Goal: Task Accomplishment & Management: Use online tool/utility

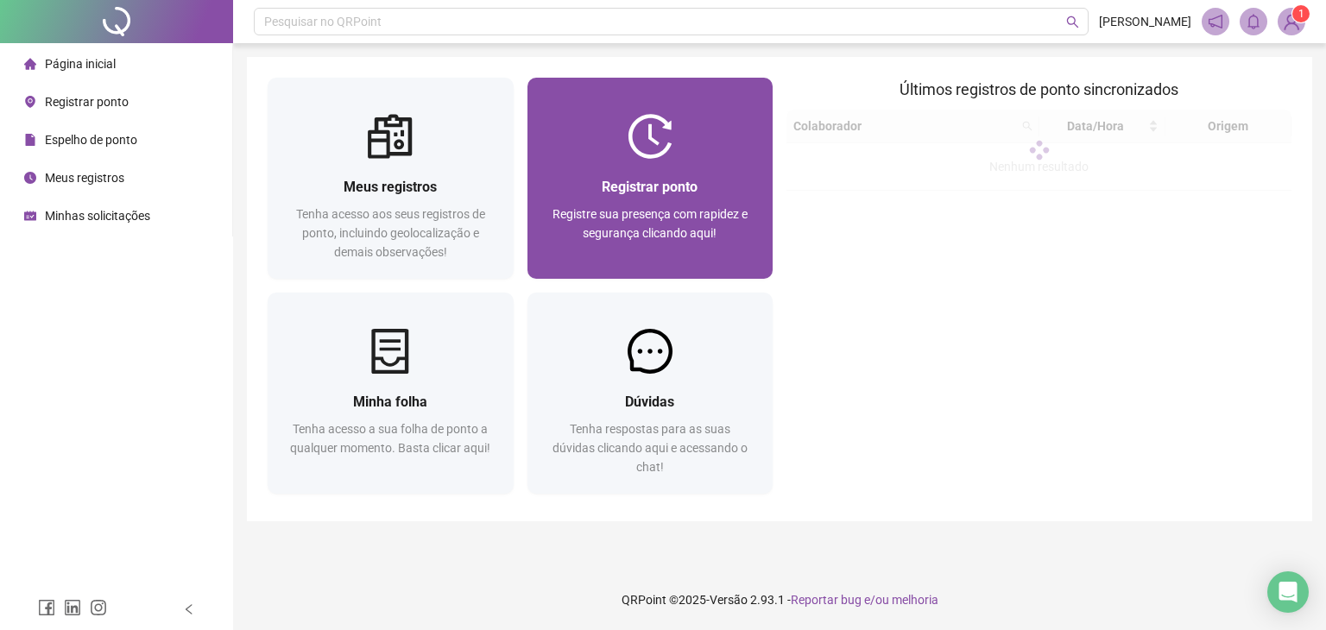
click at [685, 188] on span "Registrar ponto" at bounding box center [650, 187] width 96 height 16
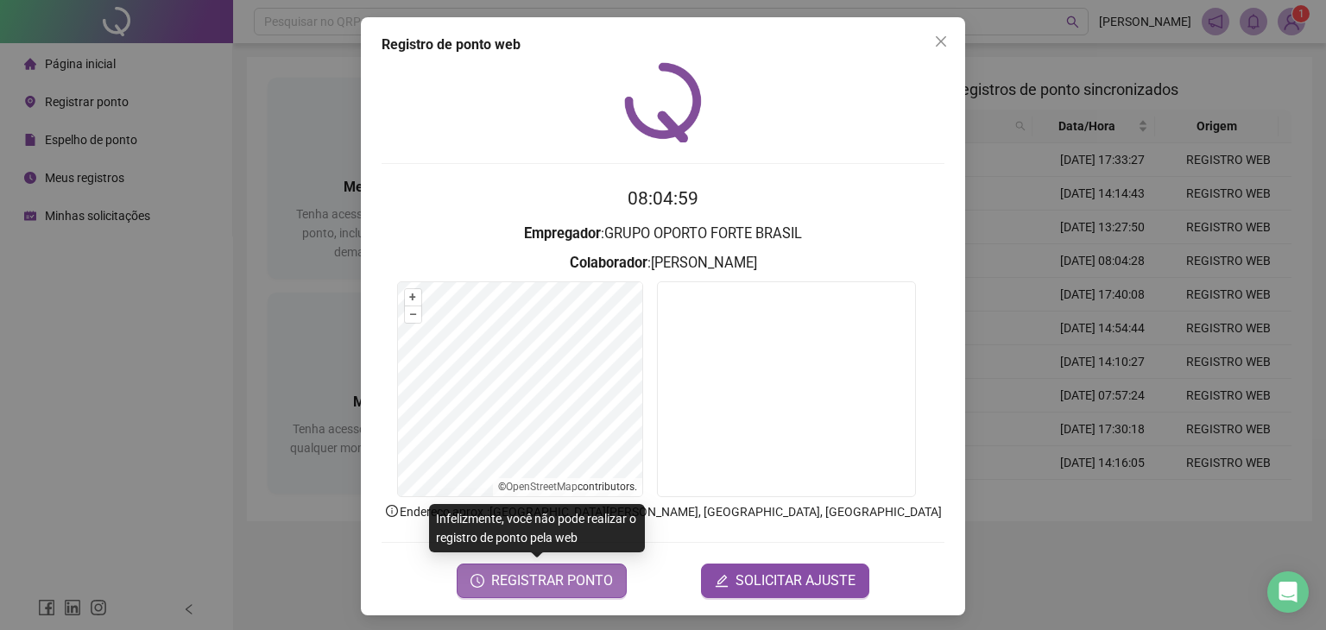
click at [560, 586] on span "REGISTRAR PONTO" at bounding box center [552, 581] width 122 height 21
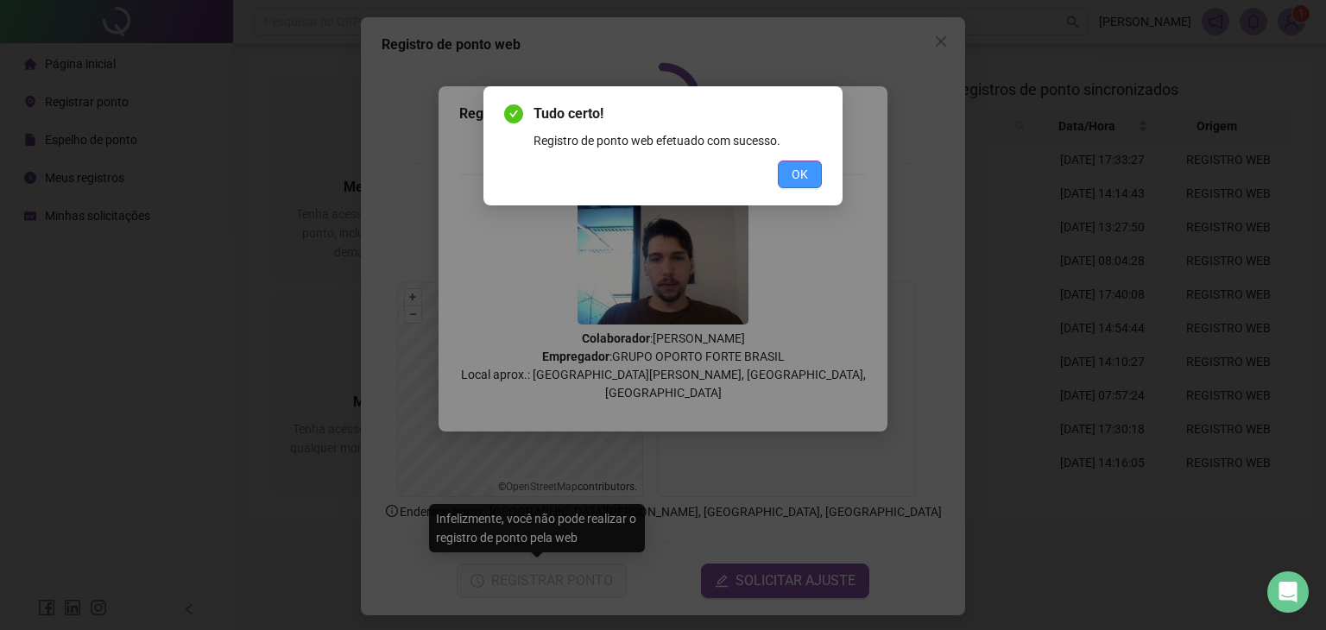
click at [799, 170] on span "OK" at bounding box center [800, 174] width 16 height 19
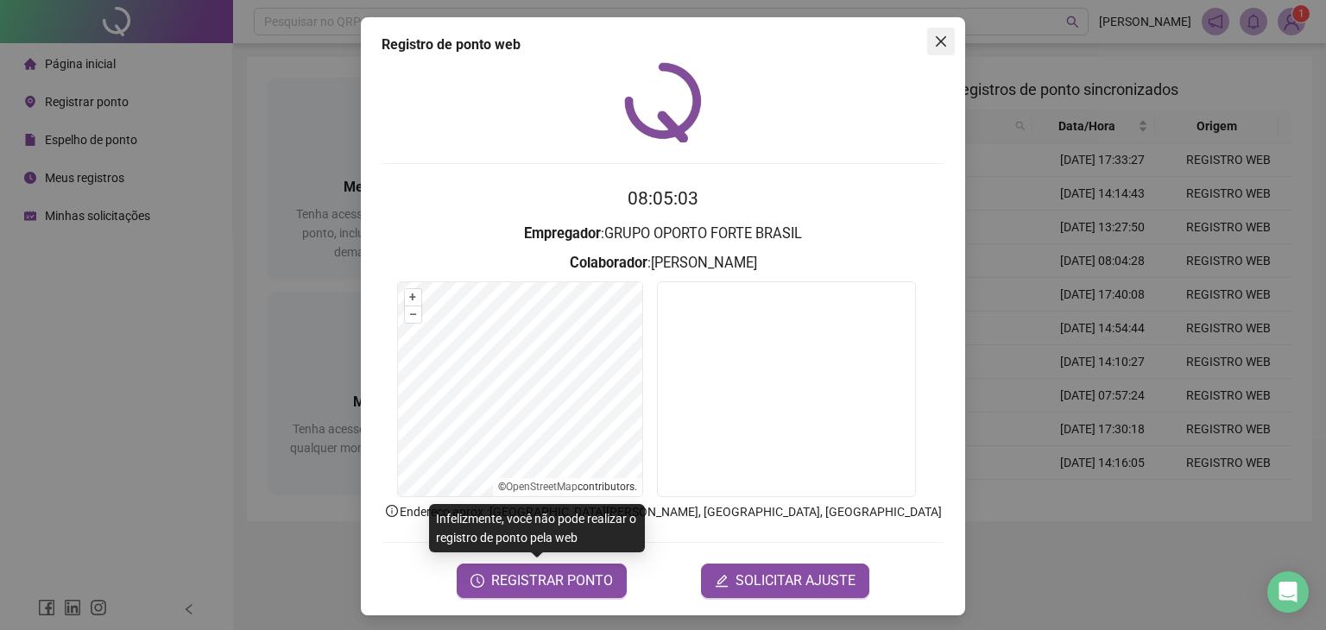
click at [934, 46] on icon "close" at bounding box center [941, 42] width 14 height 14
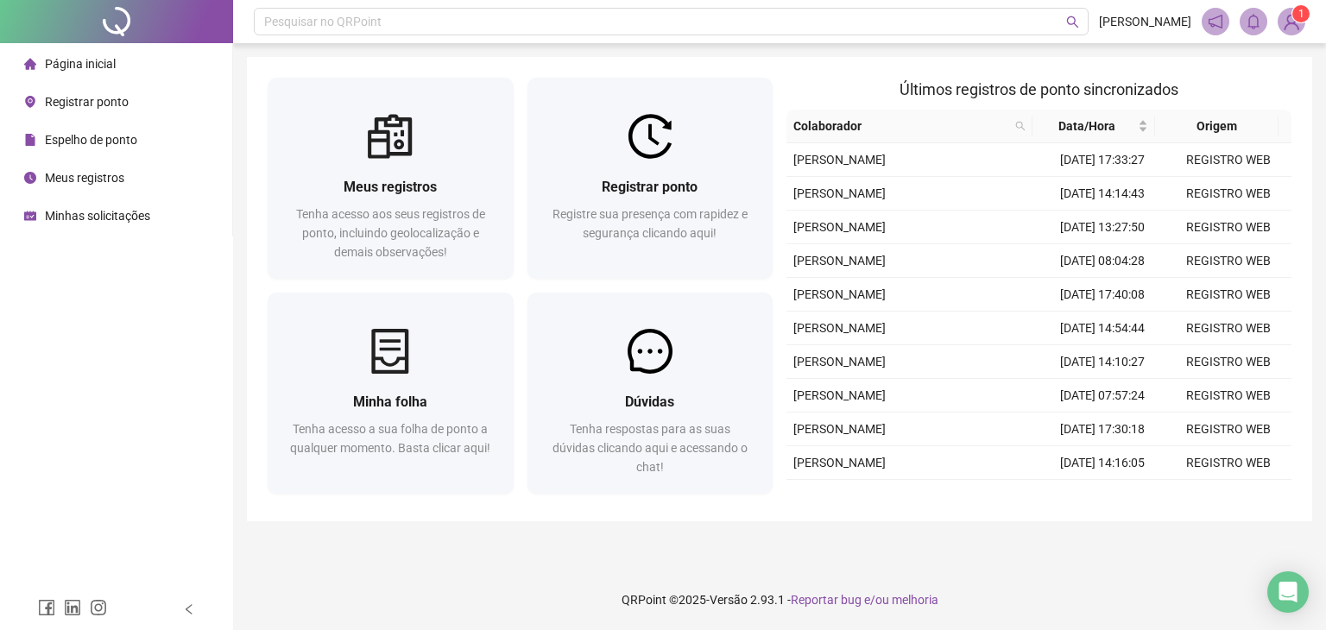
click at [112, 95] on span "Registrar ponto" at bounding box center [87, 102] width 84 height 14
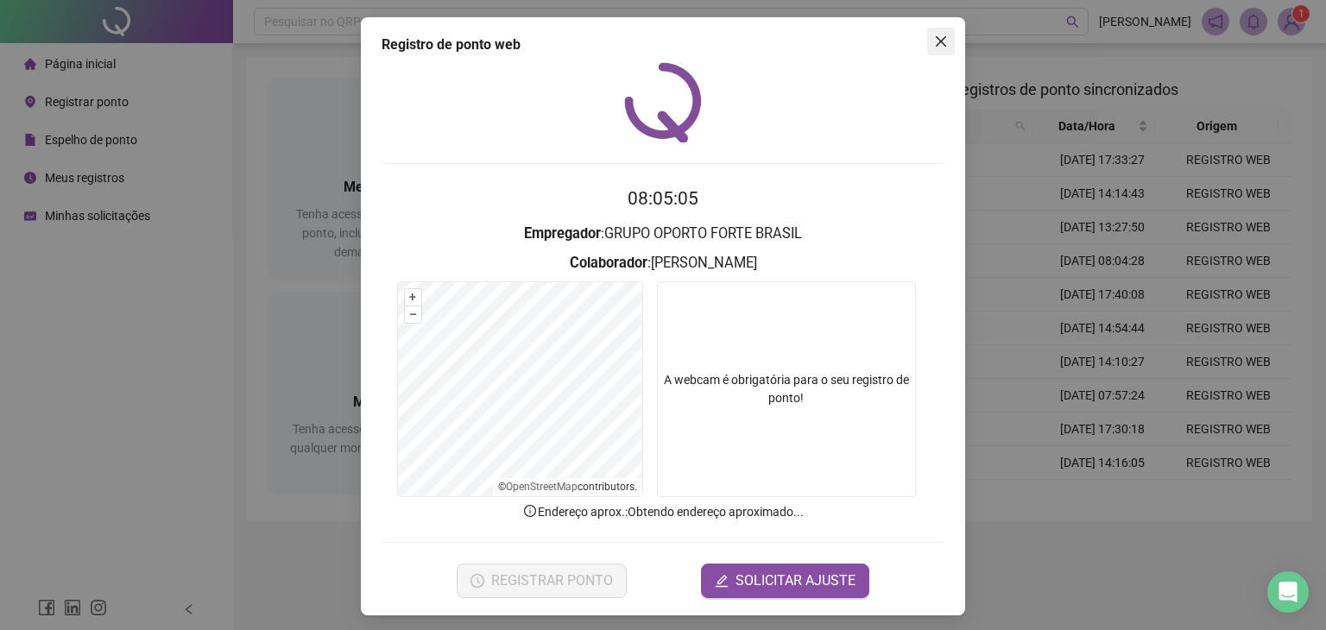
click at [943, 38] on span "Close" at bounding box center [941, 42] width 28 height 14
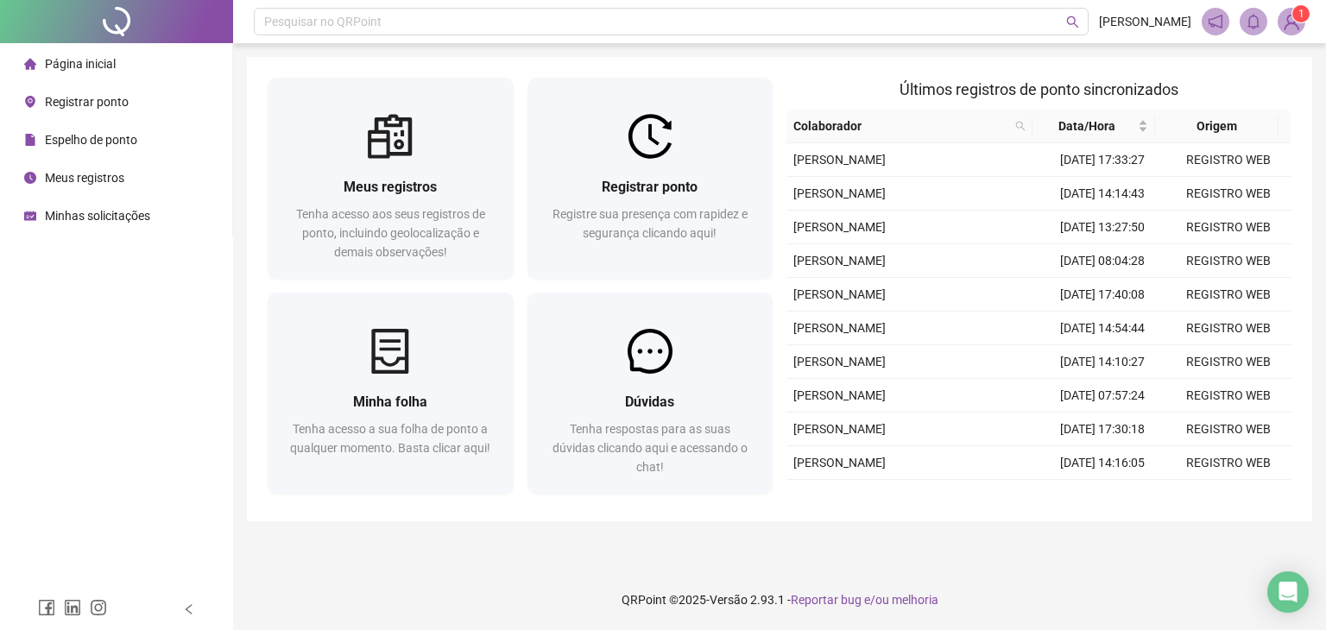
click at [85, 133] on span "Espelho de ponto" at bounding box center [91, 140] width 92 height 14
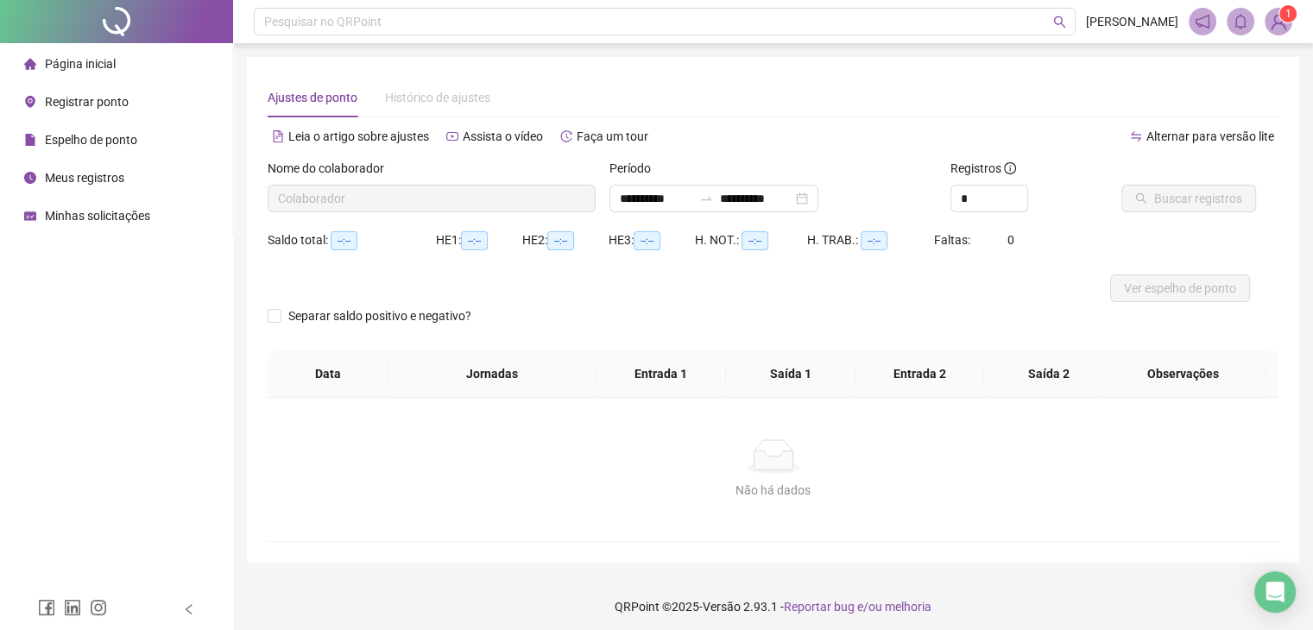
click at [92, 64] on span "Página inicial" at bounding box center [80, 64] width 71 height 14
